Goal: Task Accomplishment & Management: Complete application form

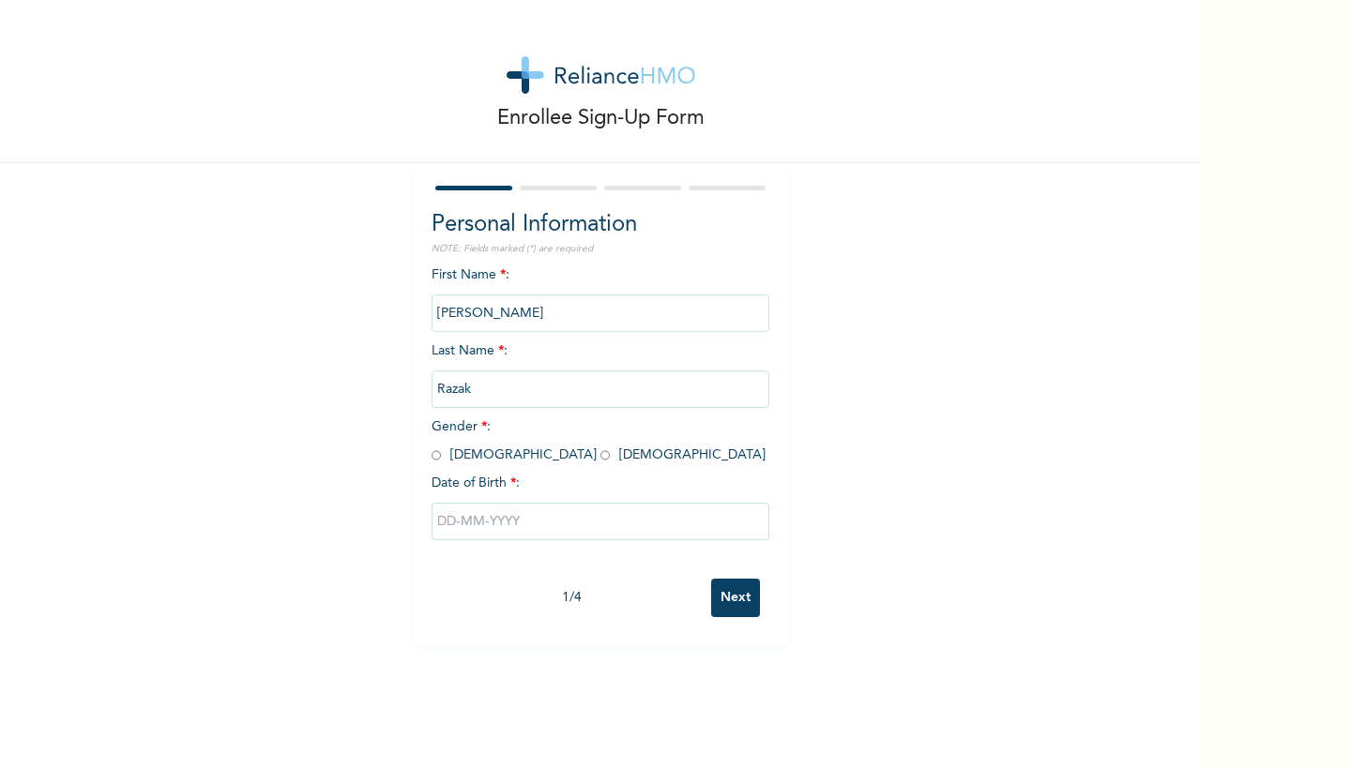
click at [585, 523] on input "text" at bounding box center [601, 522] width 338 height 38
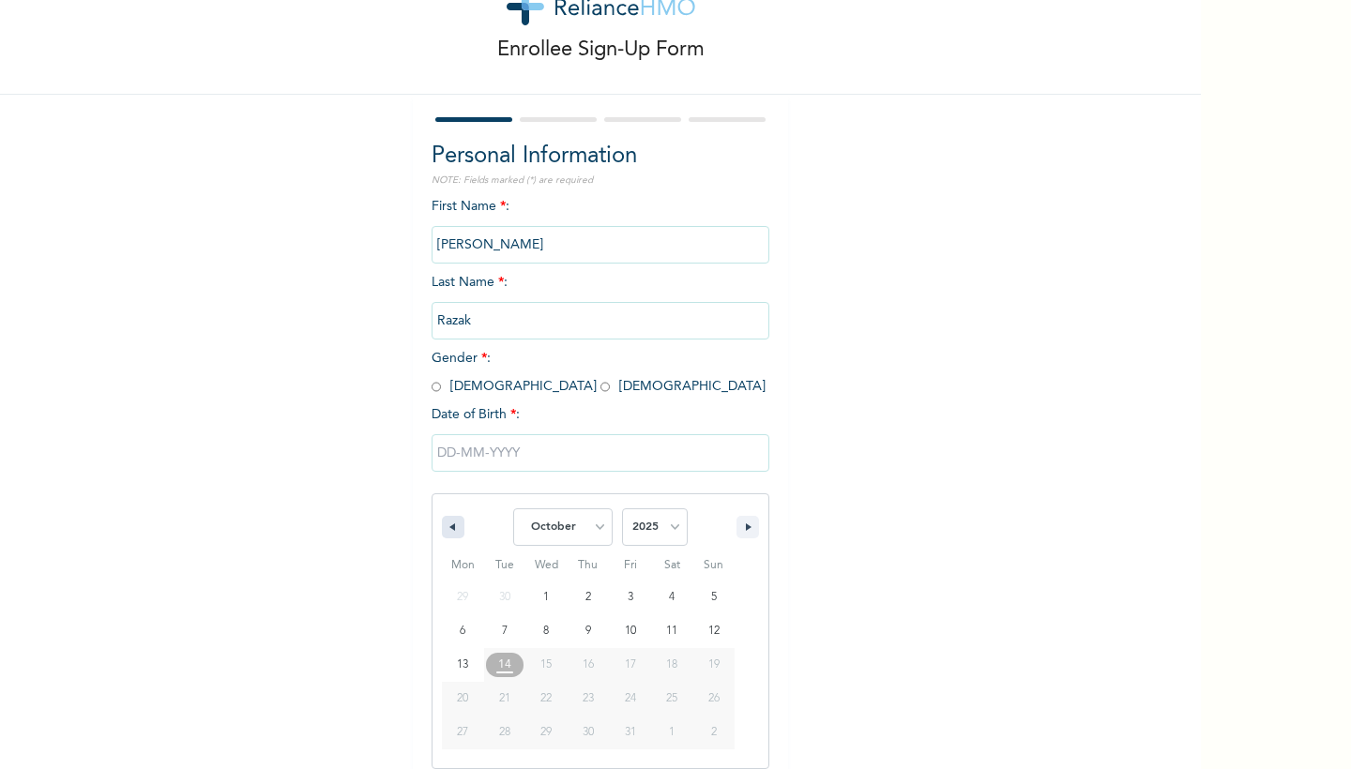
click at [450, 523] on icon "button" at bounding box center [450, 527] width 9 height 8
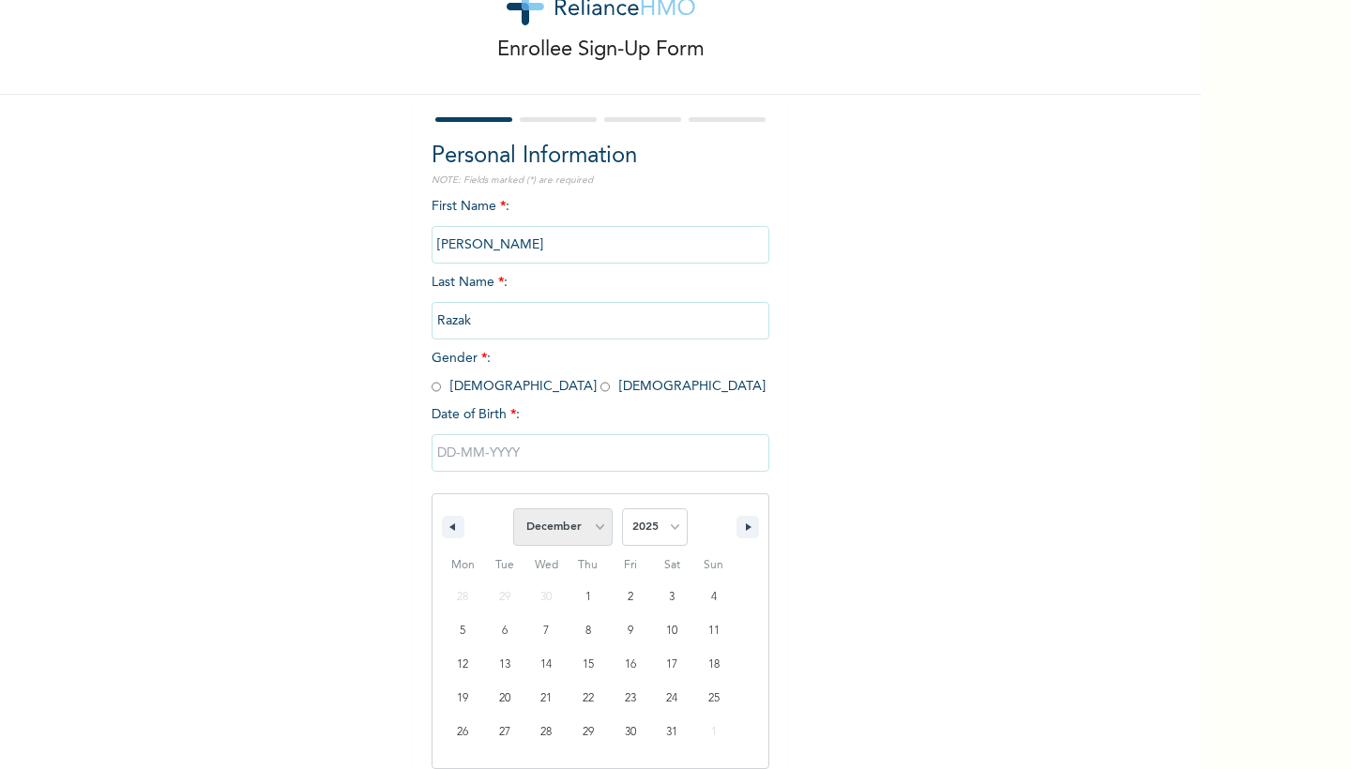
select select "9"
select select "1986"
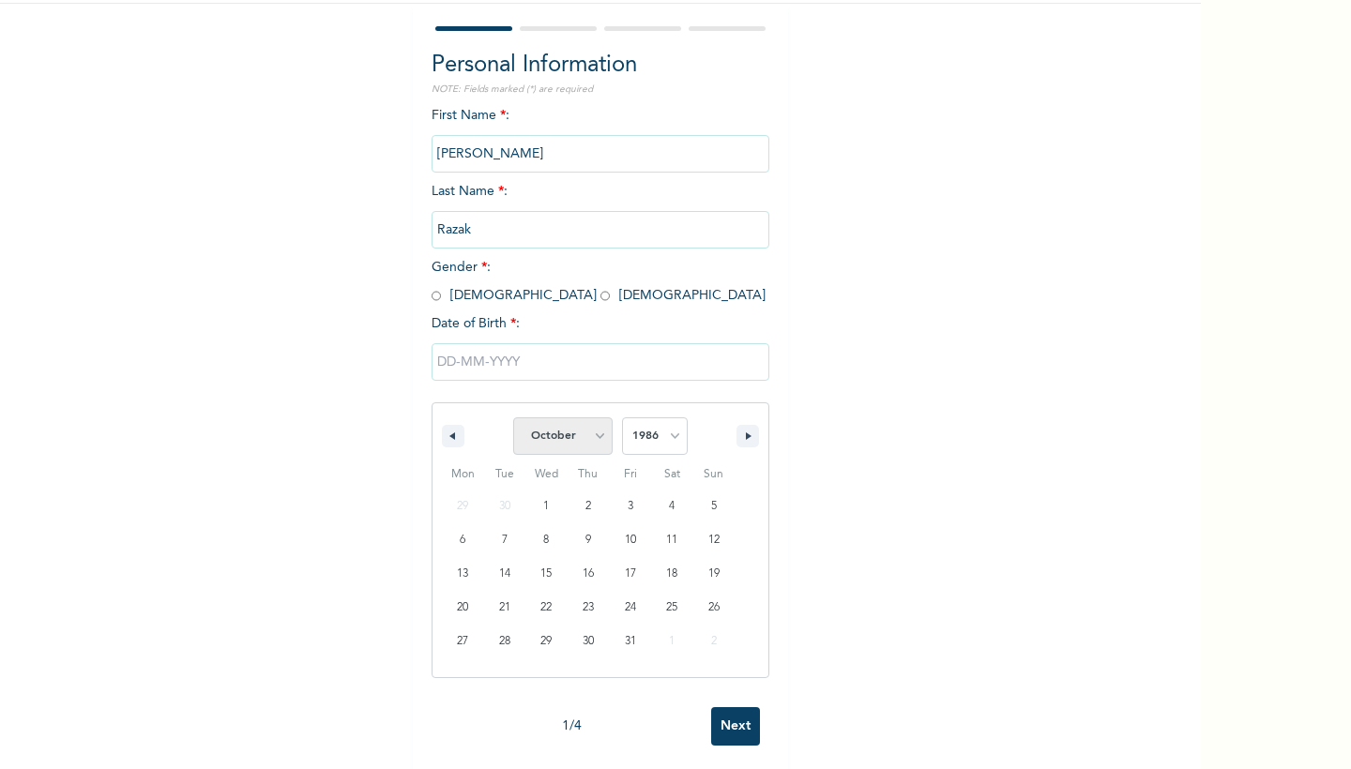
select select "11"
type input "[DATE]"
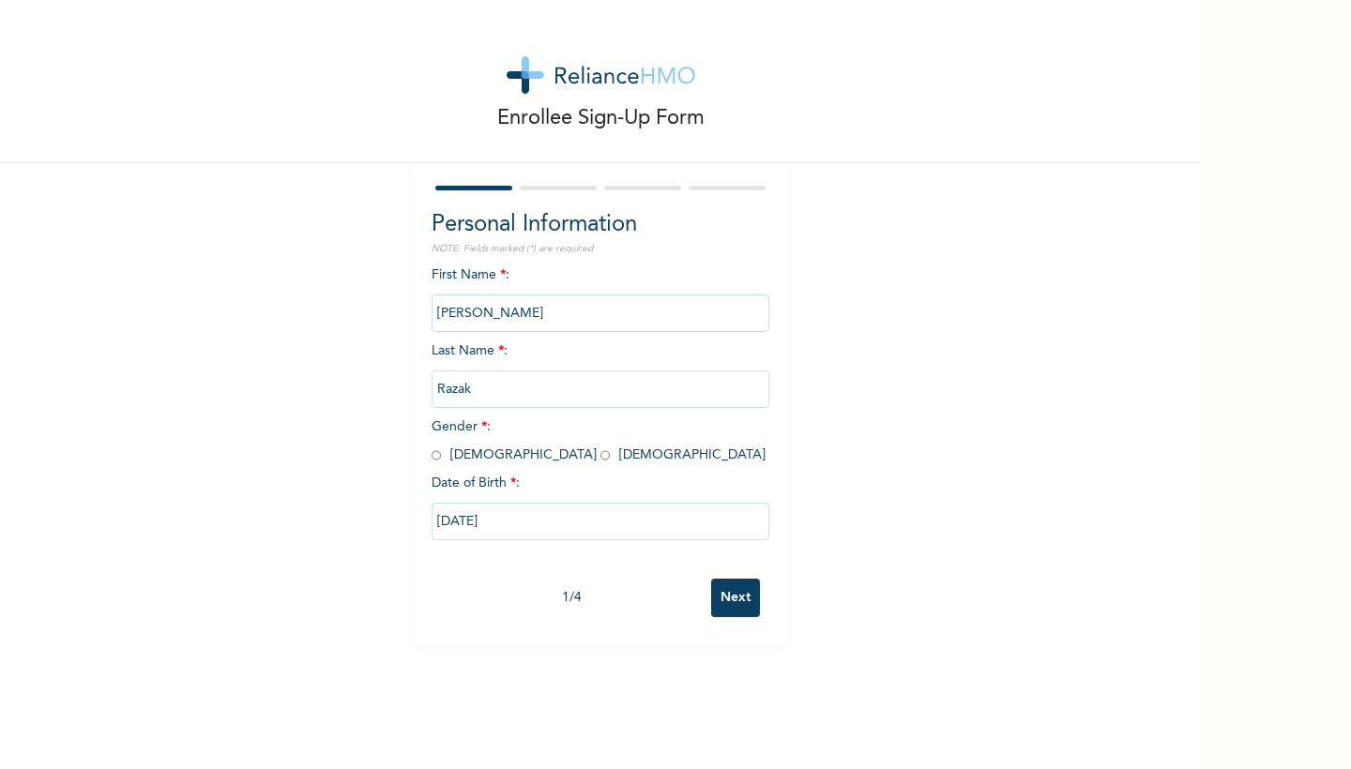
scroll to position [0, 0]
click at [744, 604] on input "Next" at bounding box center [735, 598] width 49 height 38
click at [735, 594] on input "Next" at bounding box center [735, 598] width 49 height 38
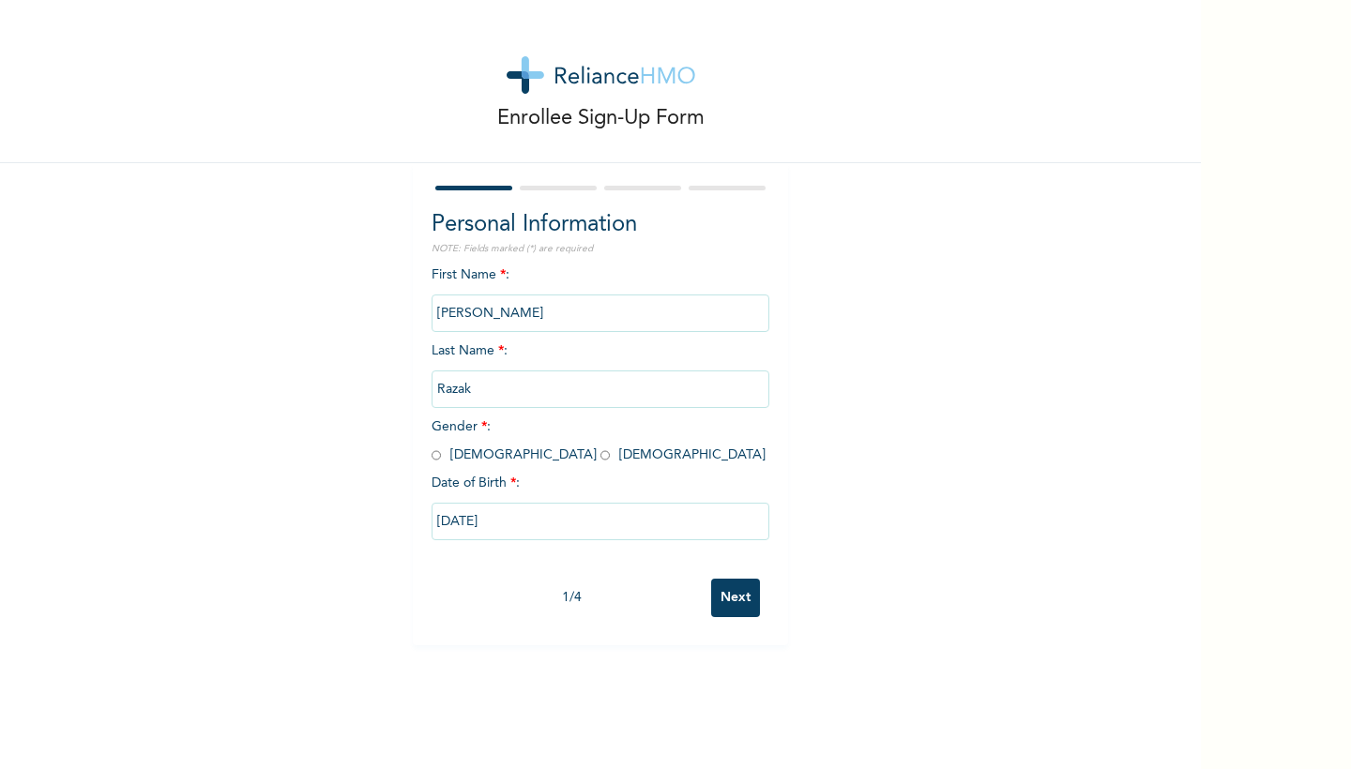
click at [551, 454] on div "First Name * : [PERSON_NAME] Last Name * : [PERSON_NAME] Gender * : [DEMOGRAPHI…" at bounding box center [601, 417] width 338 height 304
click at [438, 455] on input "radio" at bounding box center [436, 456] width 9 height 18
radio input "true"
click at [731, 606] on input "Next" at bounding box center [735, 598] width 49 height 38
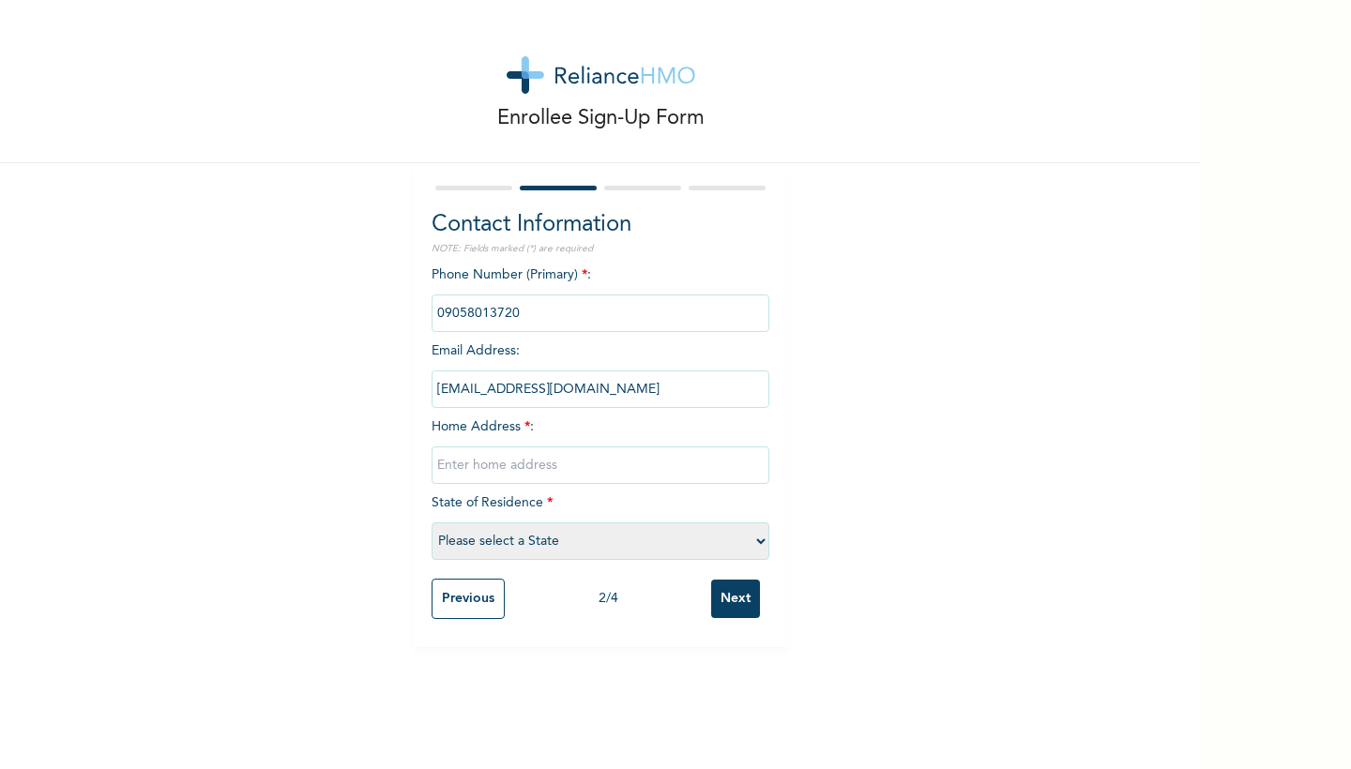
select select "25"
type input "leki"
click at [734, 595] on input "Next" at bounding box center [735, 599] width 49 height 38
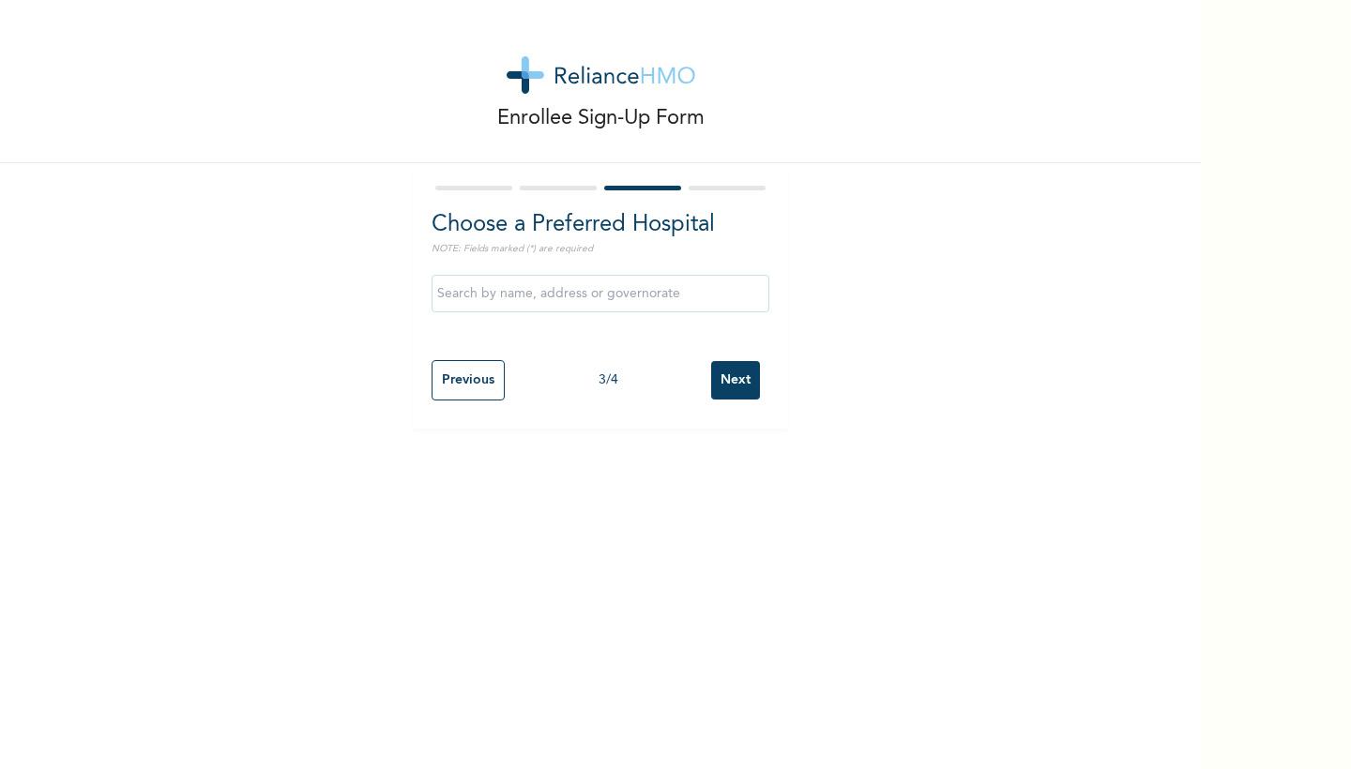
click at [734, 391] on input "Next" at bounding box center [735, 380] width 49 height 38
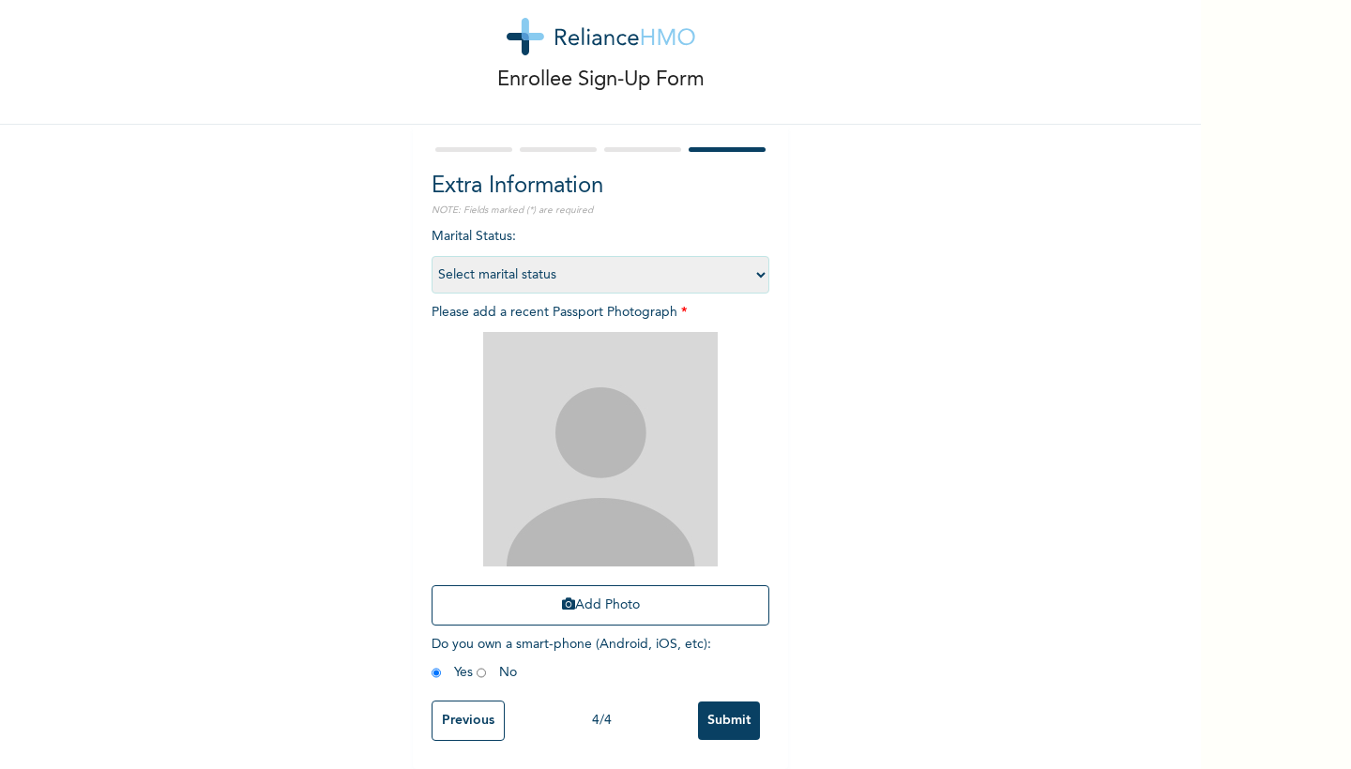
scroll to position [40, 0]
click at [735, 718] on input "Submit" at bounding box center [729, 721] width 62 height 38
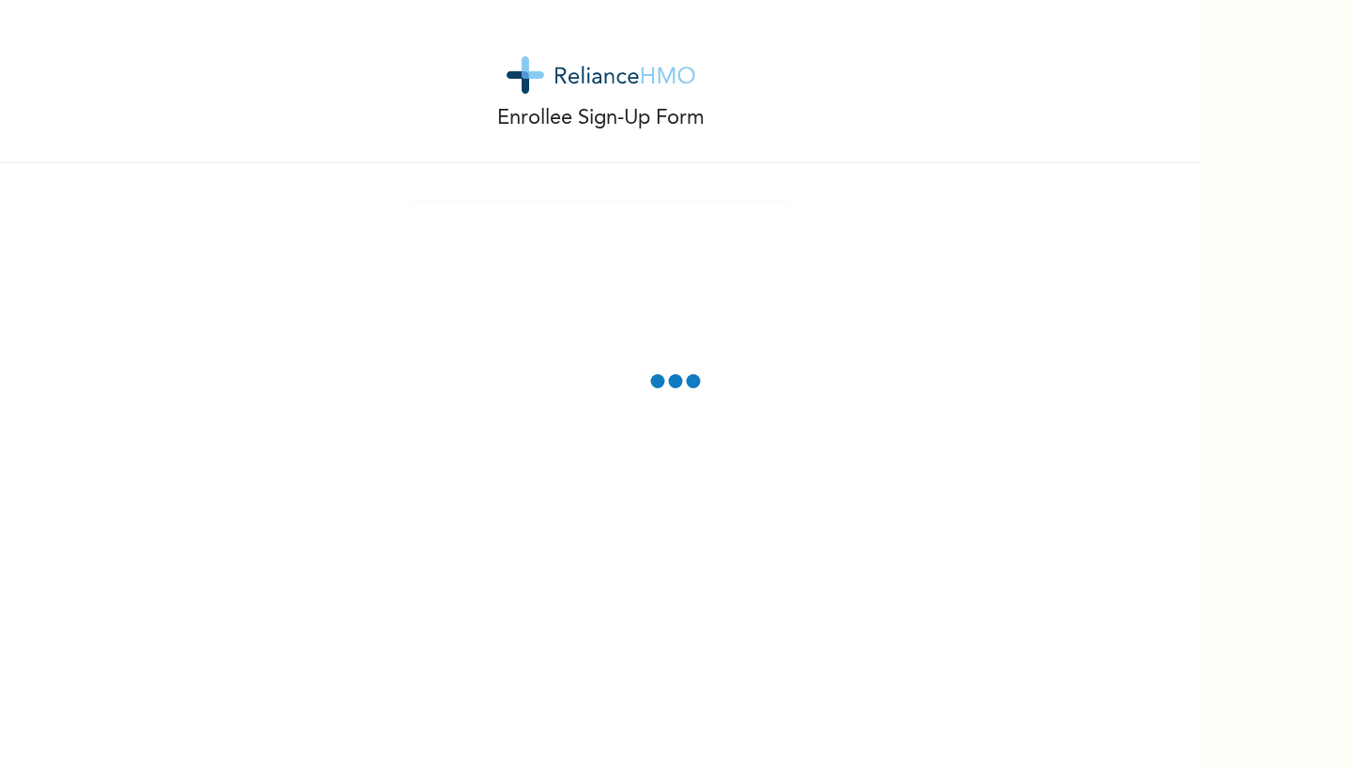
scroll to position [0, 0]
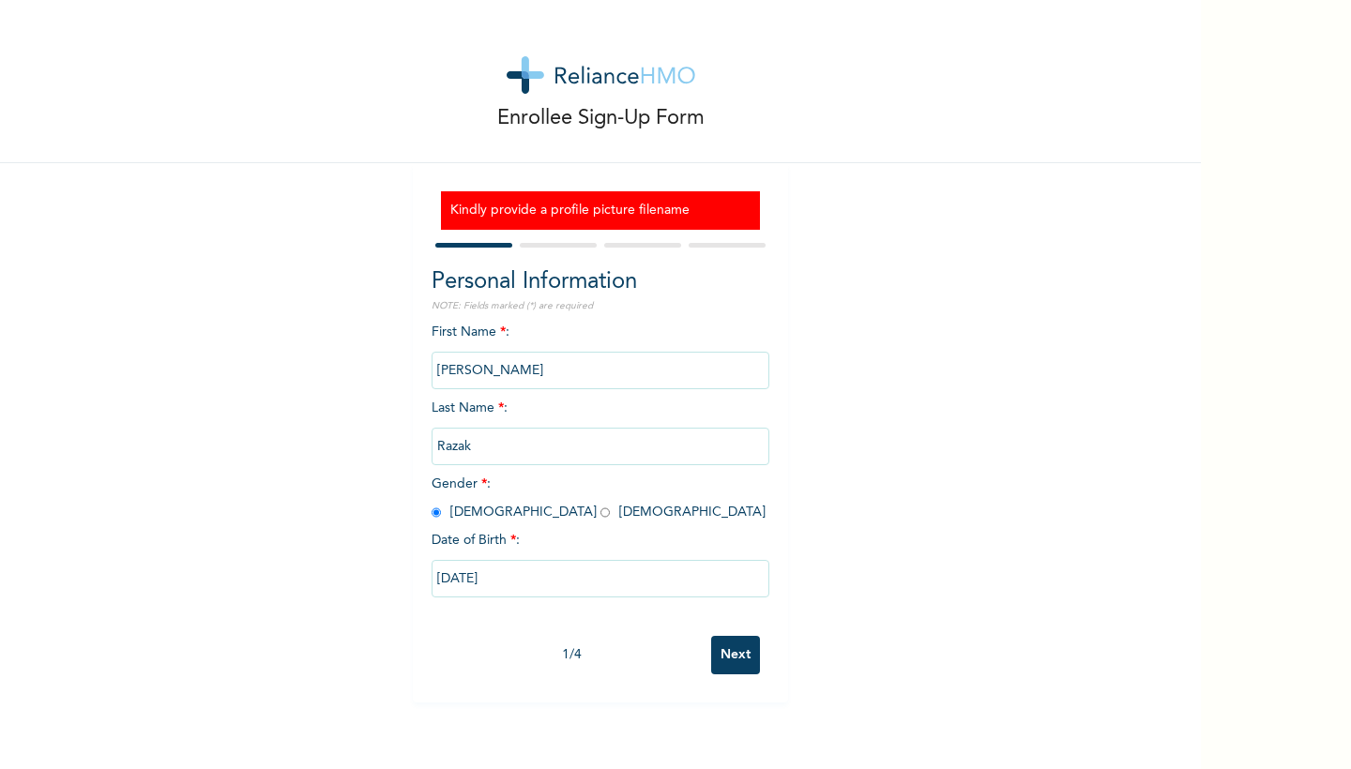
click at [727, 655] on input "Next" at bounding box center [735, 655] width 49 height 38
select select "25"
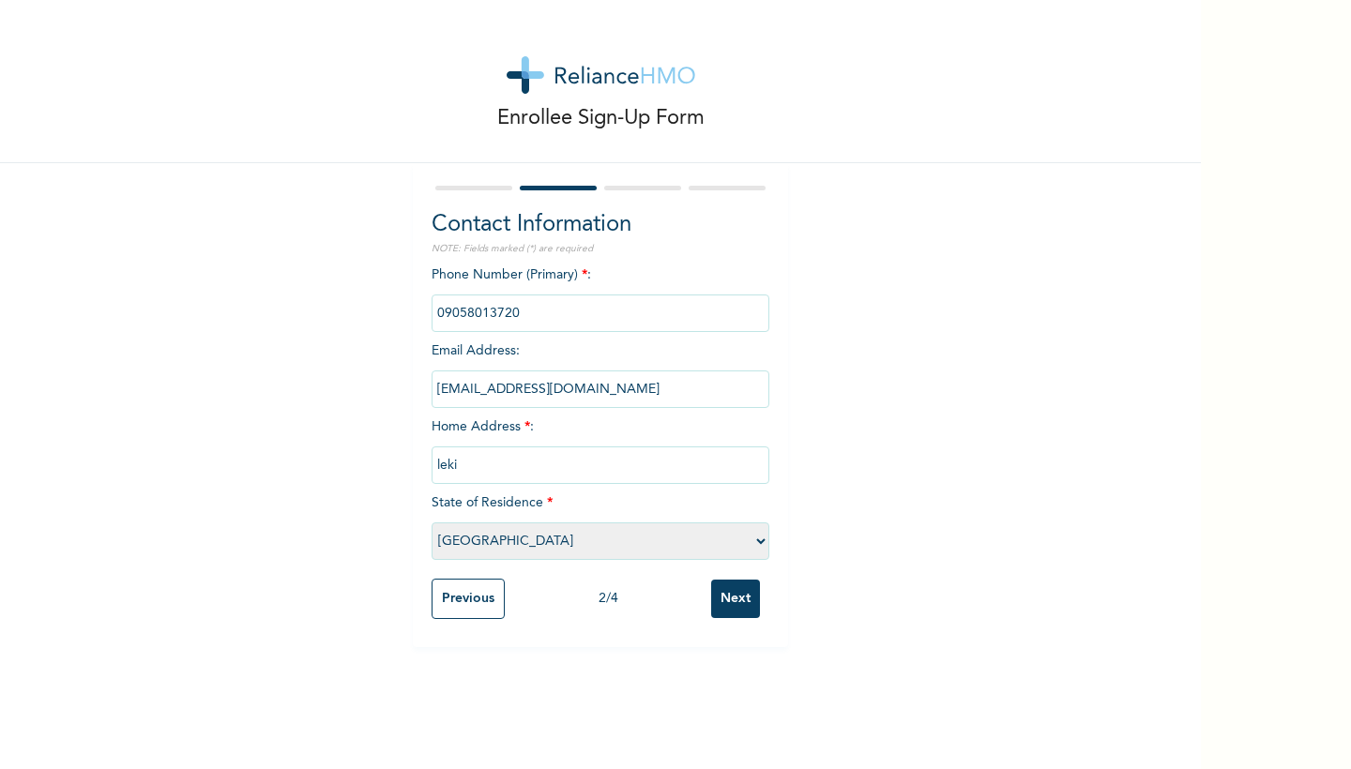
click at [727, 655] on div "Enrollee Sign-Up Form Contact Information NOTE: Fields marked (*) are required …" at bounding box center [600, 384] width 1201 height 769
click at [736, 612] on input "Next" at bounding box center [735, 599] width 49 height 38
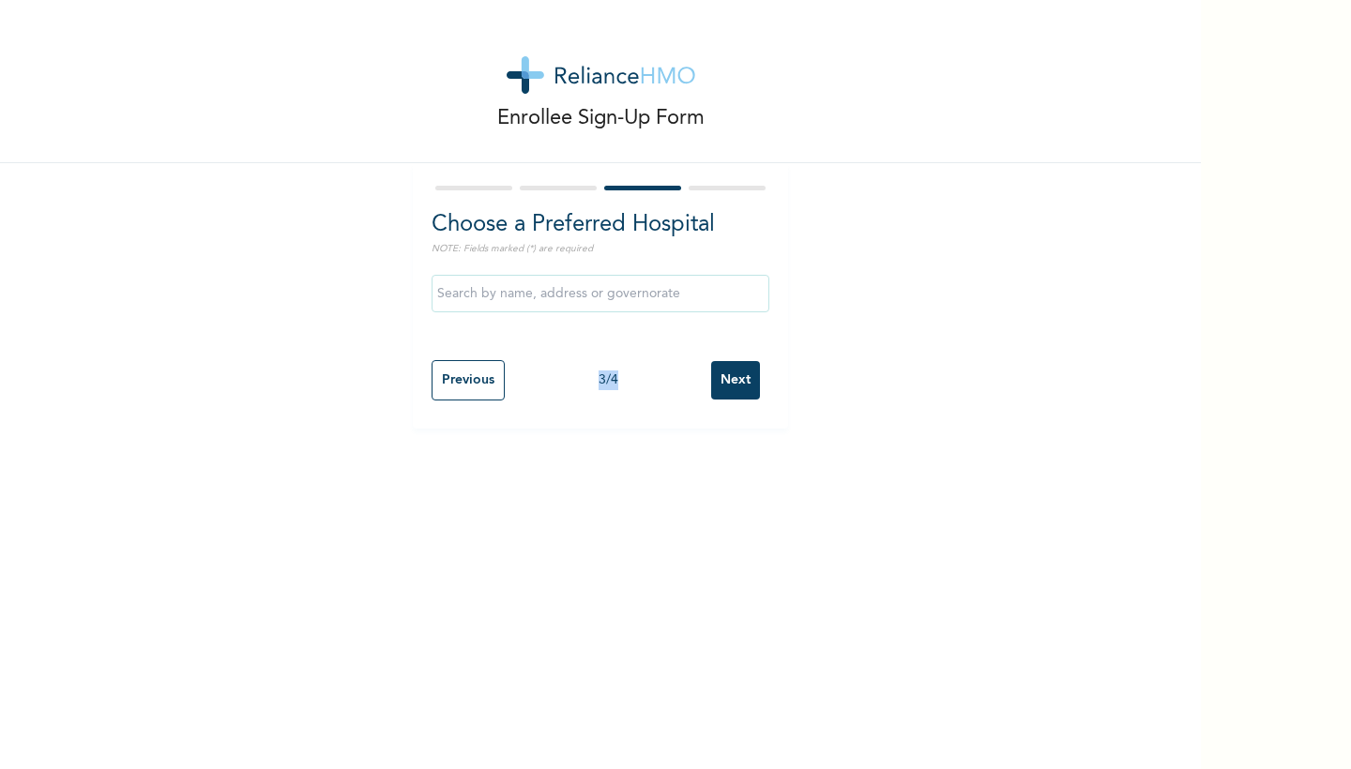
click at [731, 381] on input "Next" at bounding box center [735, 380] width 49 height 38
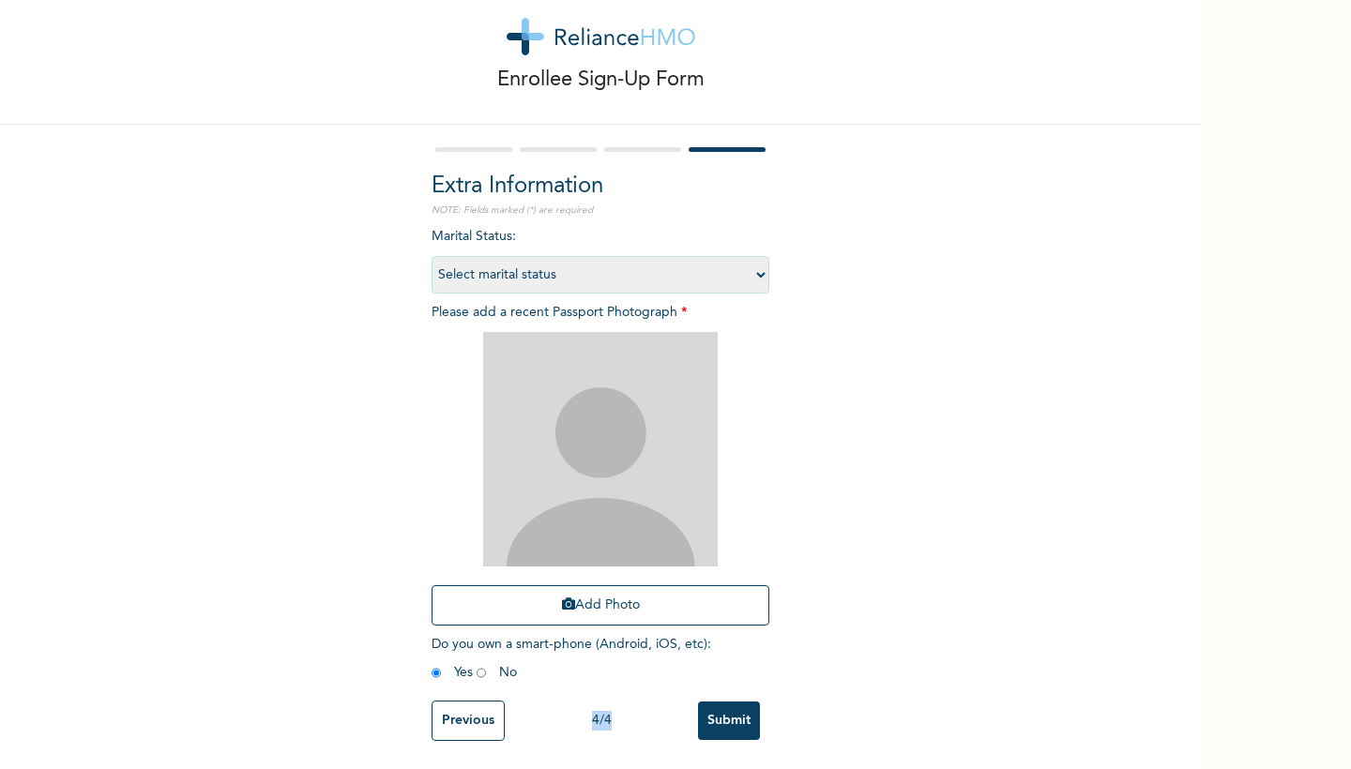
scroll to position [40, 0]
click at [624, 444] on img at bounding box center [600, 449] width 235 height 235
click at [607, 611] on button "Add Photo" at bounding box center [601, 605] width 338 height 40
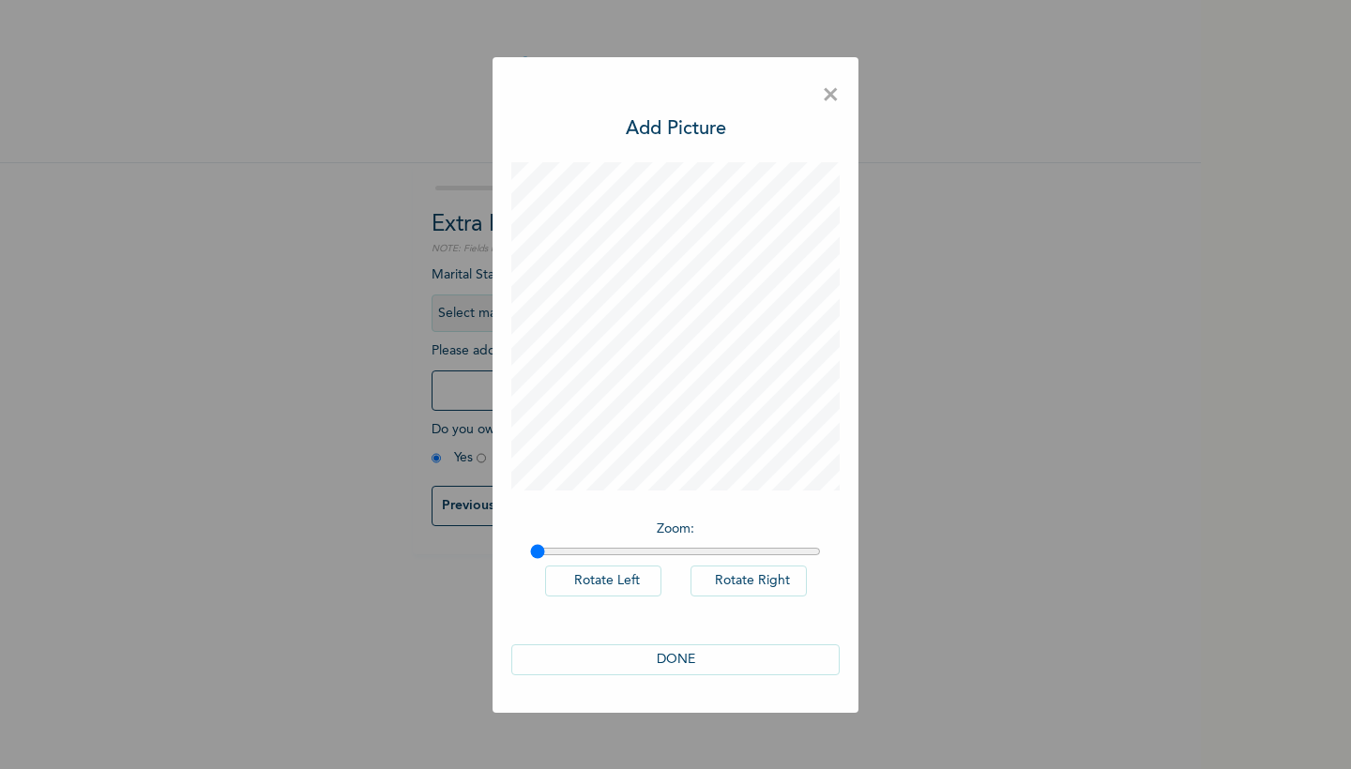
scroll to position [0, 0]
click at [691, 659] on button "DONE" at bounding box center [675, 659] width 328 height 31
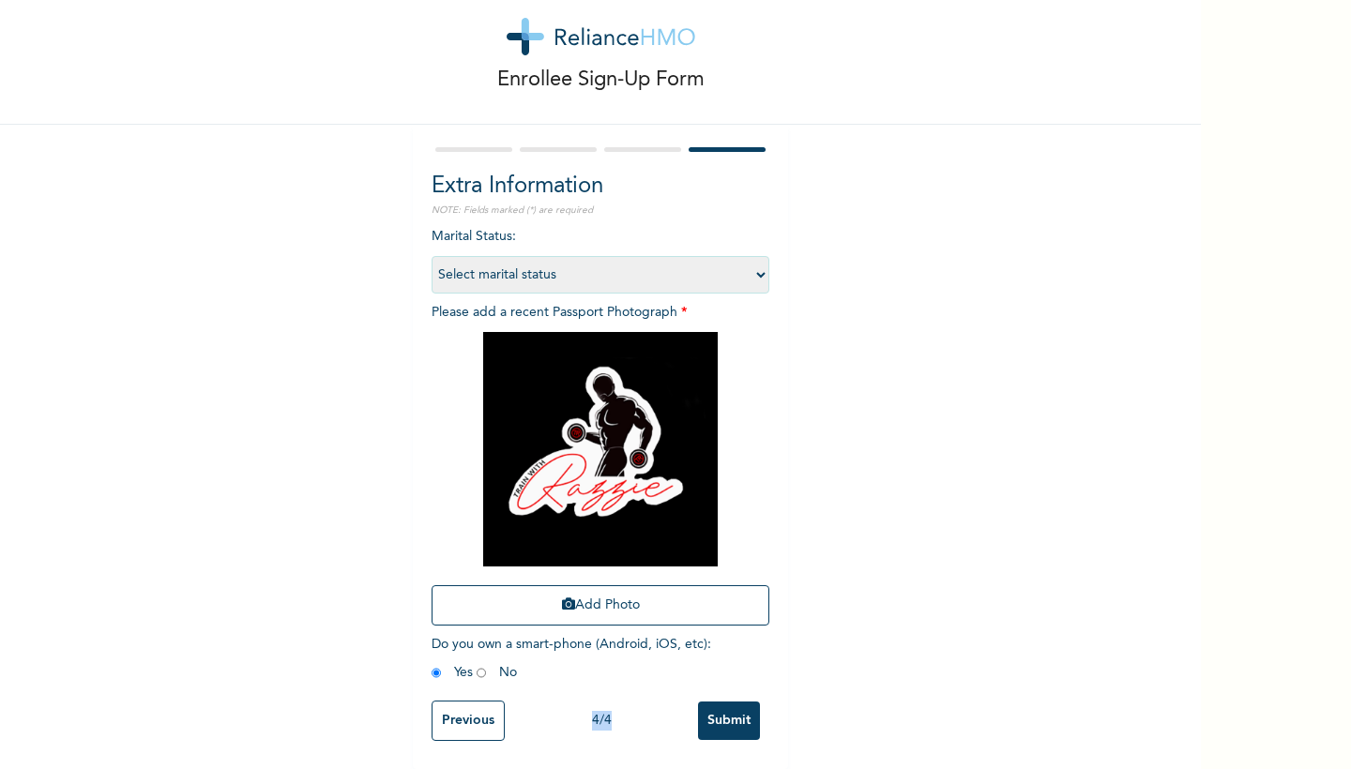
scroll to position [40, 0]
click at [728, 707] on input "Submit" at bounding box center [729, 721] width 62 height 38
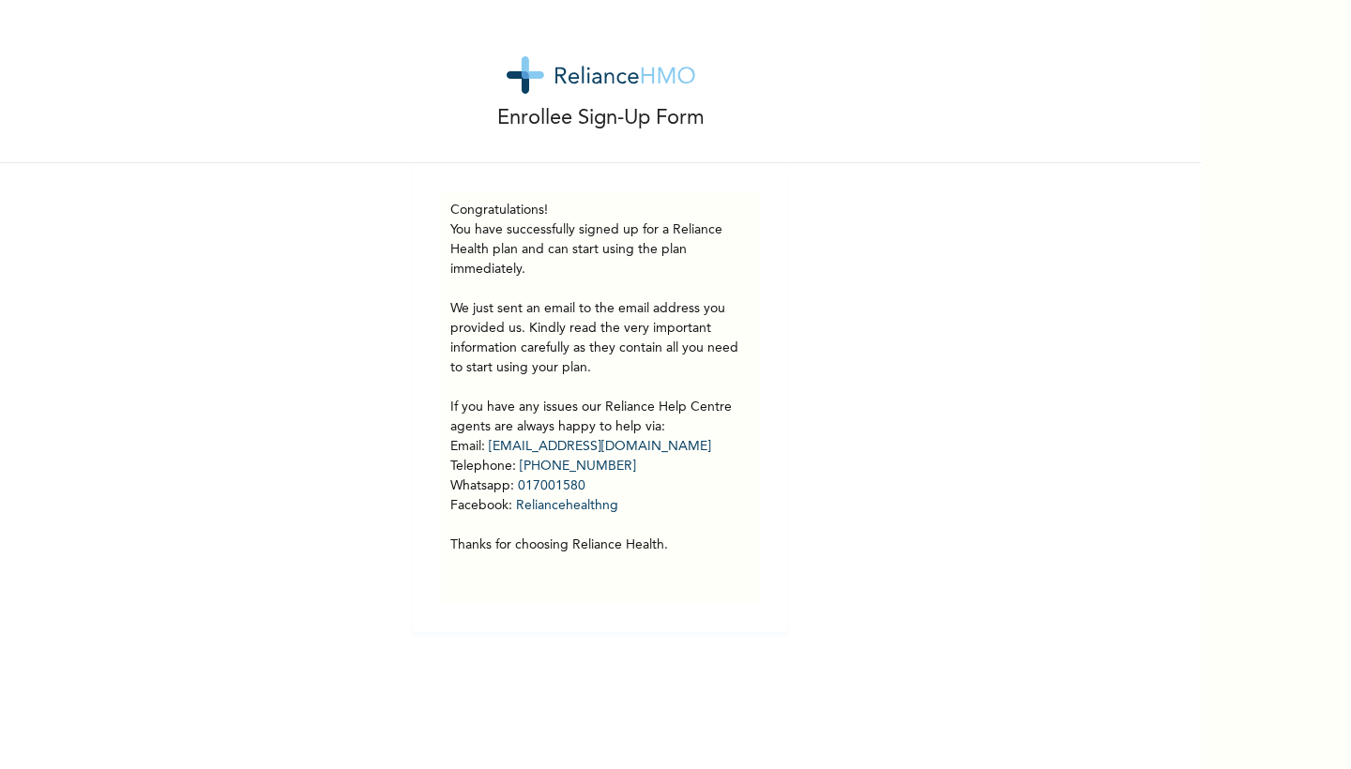
scroll to position [0, 0]
